Goal: Task Accomplishment & Management: Manage account settings

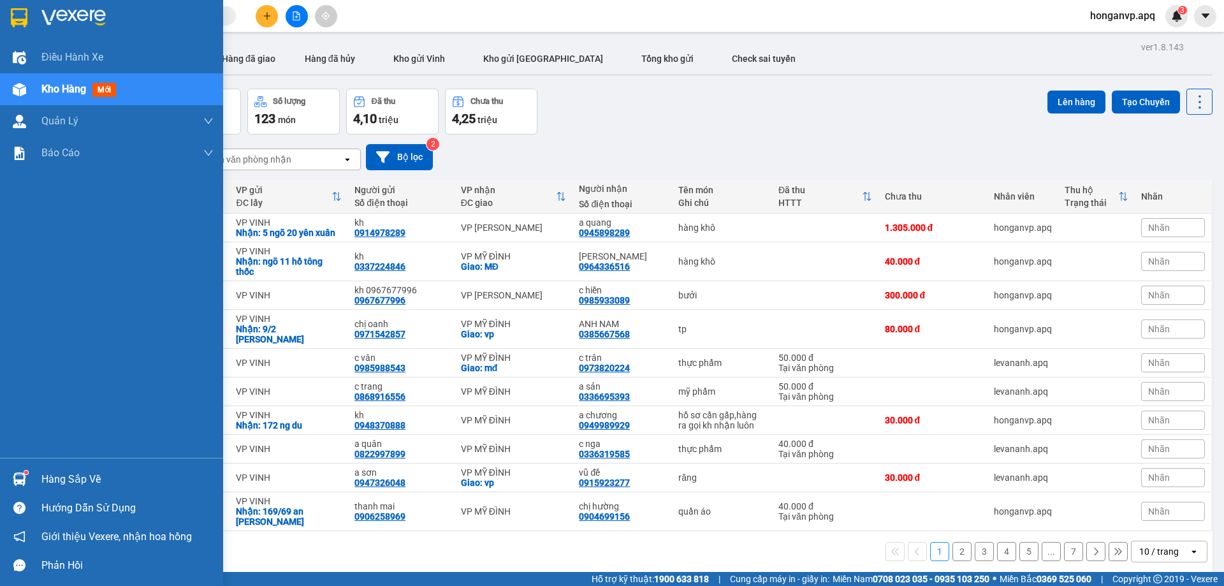
click at [52, 17] on img at bounding box center [73, 17] width 64 height 19
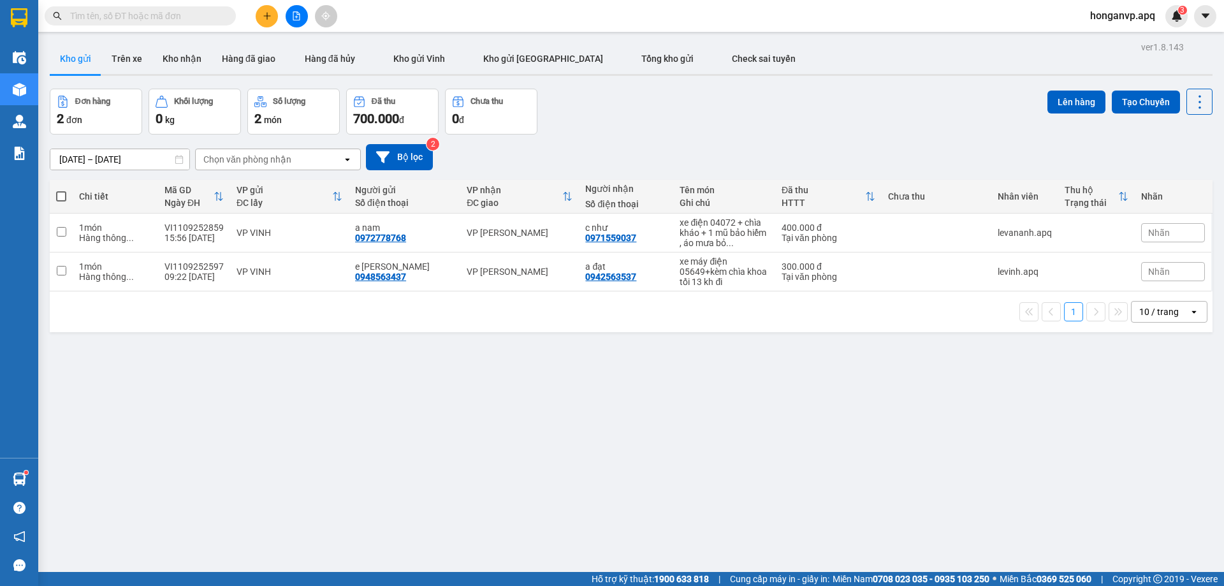
click at [1114, 18] on span "honganvp.apq" at bounding box center [1122, 16] width 85 height 16
click at [1110, 40] on span "Đăng xuất" at bounding box center [1128, 40] width 59 height 14
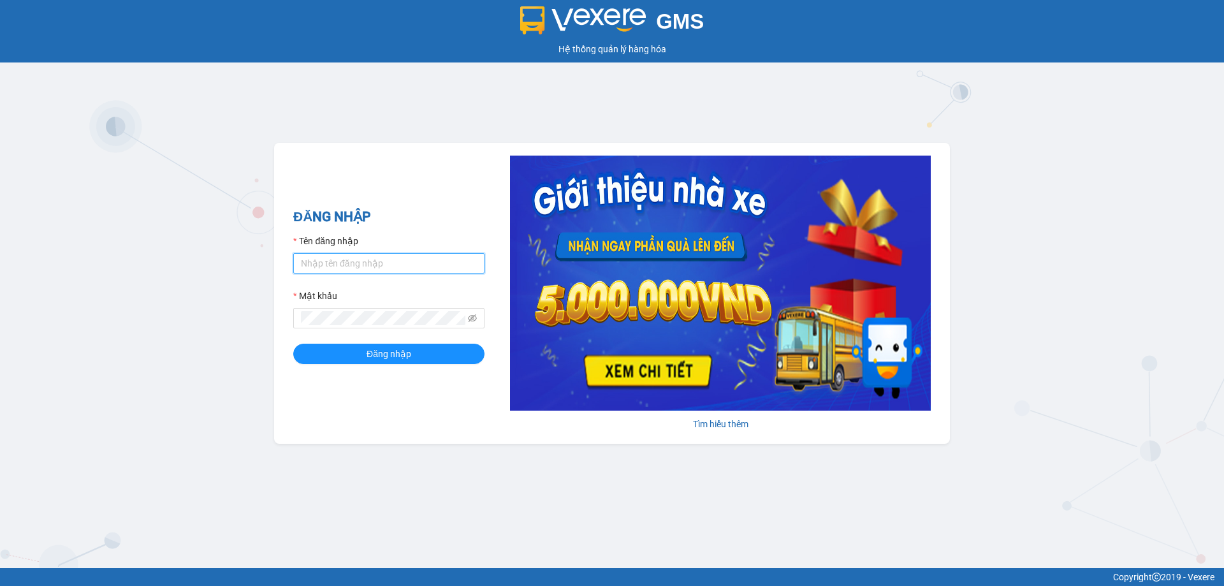
click at [320, 266] on input "Tên đăng nhập" at bounding box center [388, 263] width 191 height 20
type input "honganvp.apq"
click at [369, 353] on span "Đăng nhập" at bounding box center [389, 354] width 45 height 14
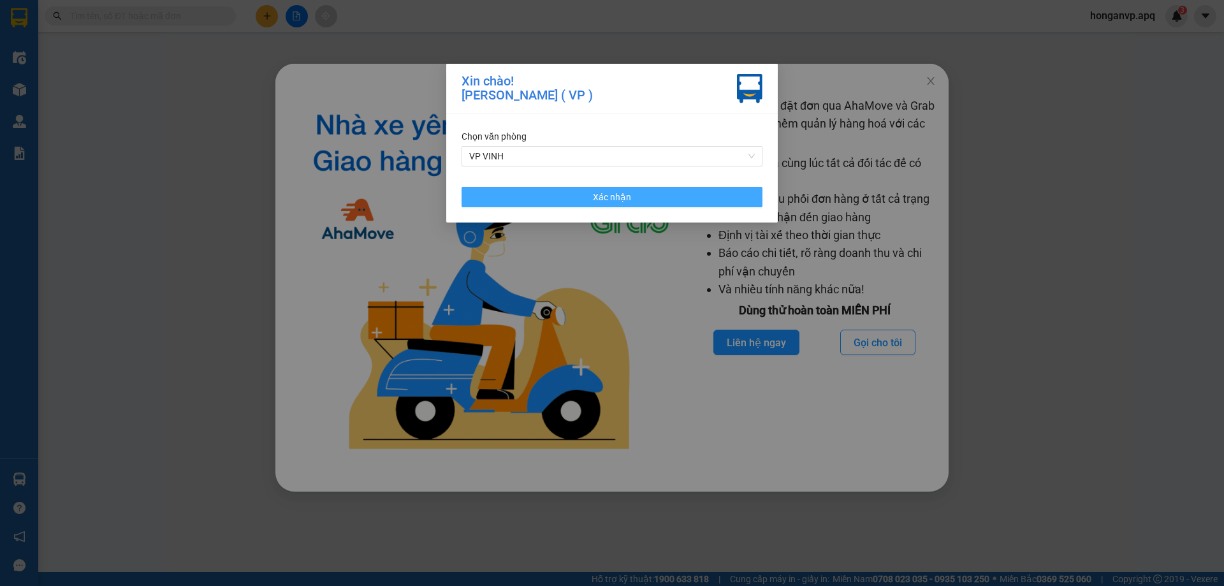
click at [589, 189] on button "Xác nhận" at bounding box center [612, 197] width 301 height 20
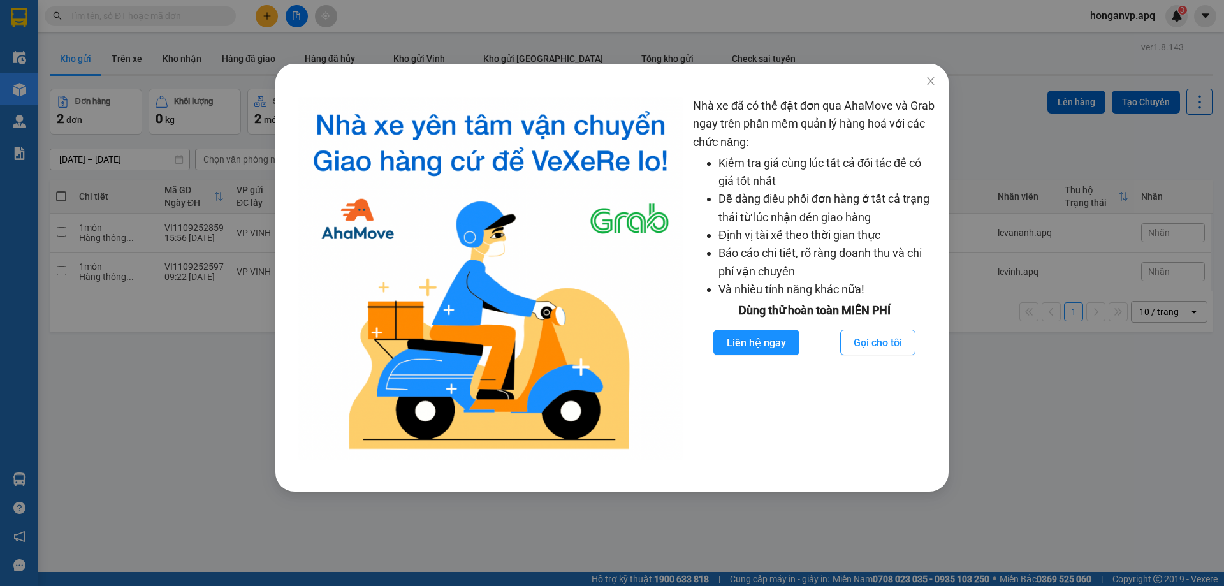
click at [144, 17] on div "Nhà xe đã có thể đặt đơn qua AhaMove và Grab ngay trên phần mềm quản lý hàng ho…" at bounding box center [612, 293] width 1224 height 586
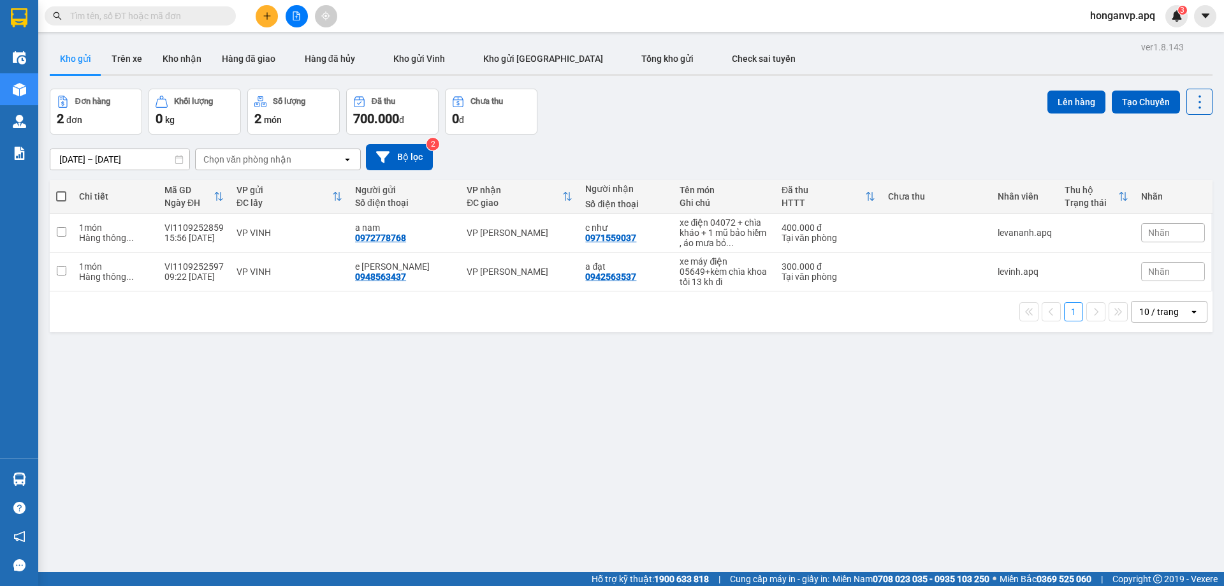
click at [156, 6] on span at bounding box center [140, 15] width 191 height 19
click at [151, 26] on div "Kết quả tìm kiếm ( 0 ) Bộ lọc No Data" at bounding box center [124, 16] width 249 height 22
click at [155, 22] on input "text" at bounding box center [145, 16] width 150 height 14
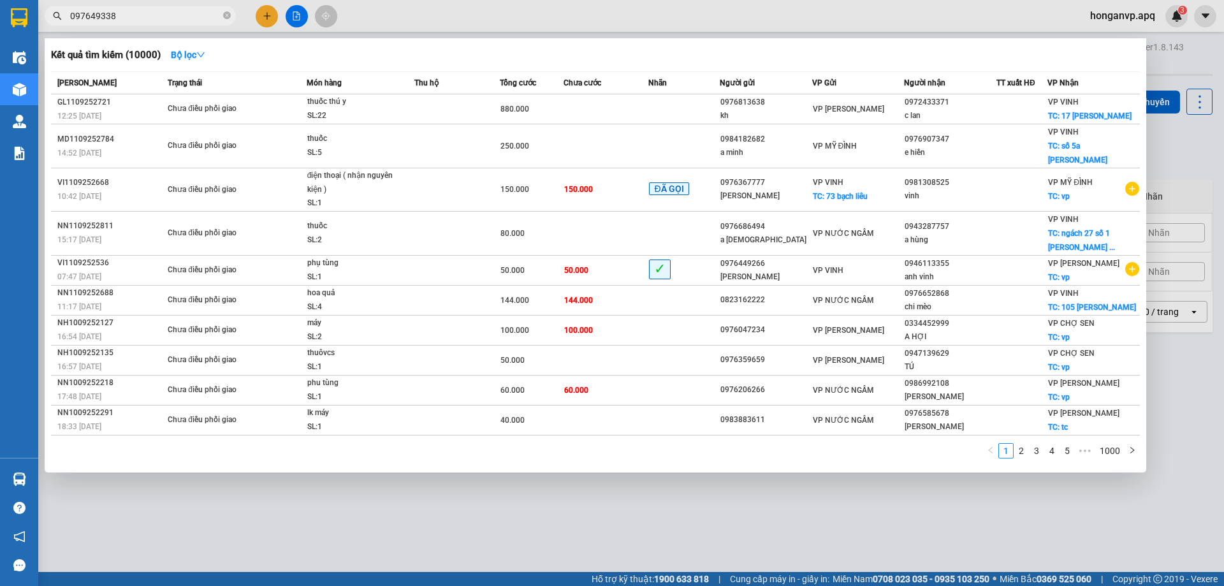
type input "0976493380"
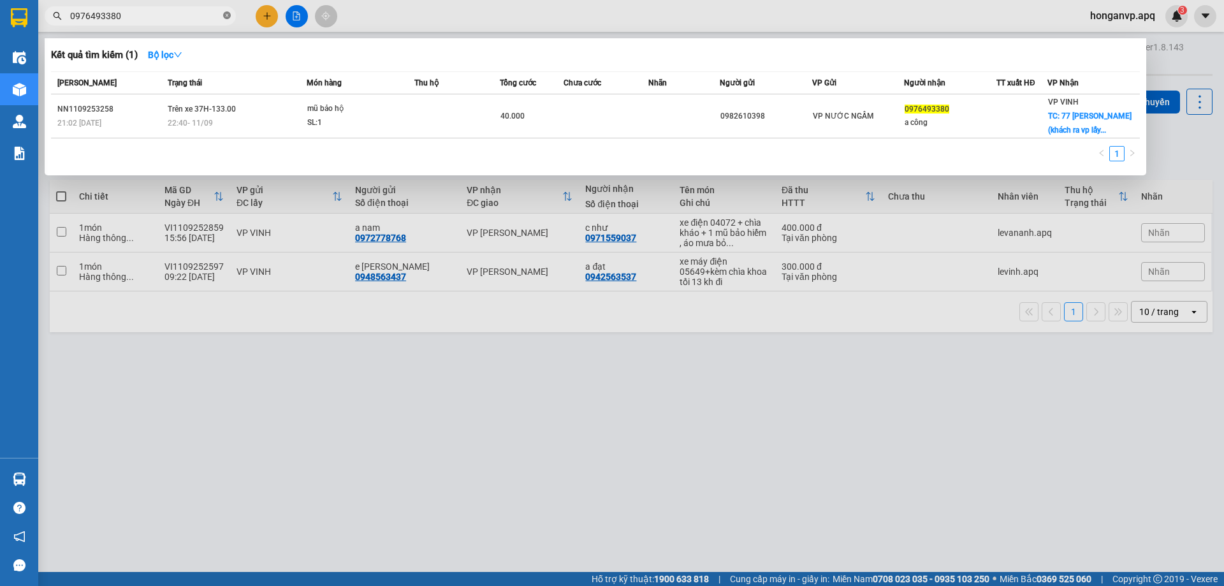
click at [230, 17] on icon "close-circle" at bounding box center [227, 15] width 8 height 8
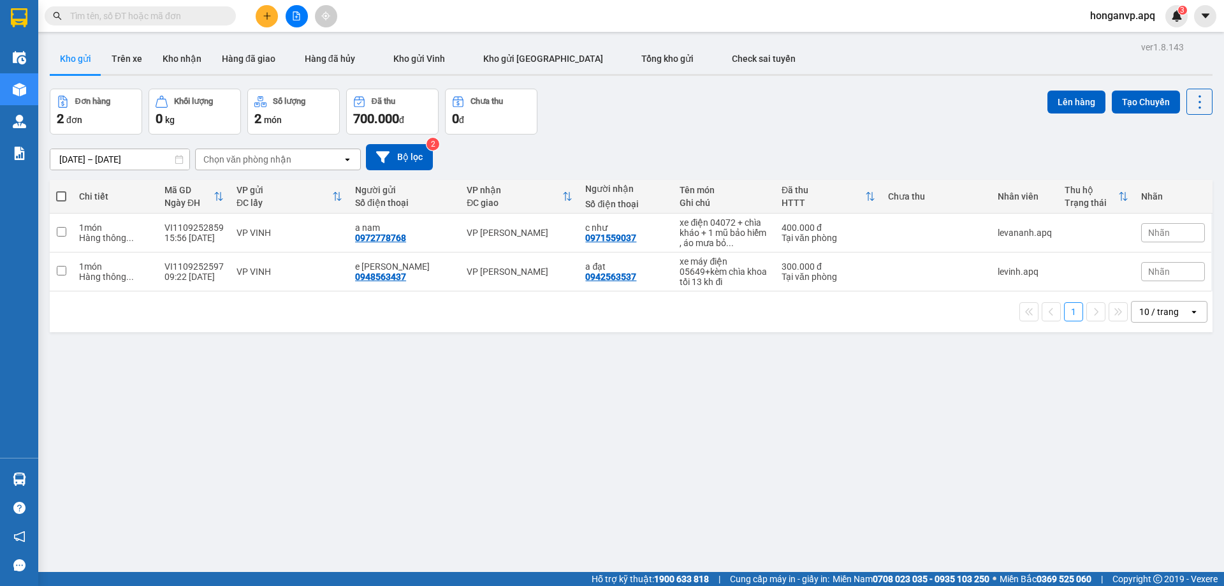
click at [461, 385] on div "ver 1.8.143 Kho gửi Trên xe Kho nhận Hàng đã giao Hàng đã hủy Kho gửi Vinh Kho …" at bounding box center [631, 331] width 1173 height 586
click at [1104, 20] on span "honganvp.apq" at bounding box center [1122, 16] width 85 height 16
click at [1105, 34] on span "Đăng xuất" at bounding box center [1128, 40] width 59 height 14
